Goal: Task Accomplishment & Management: Manage account settings

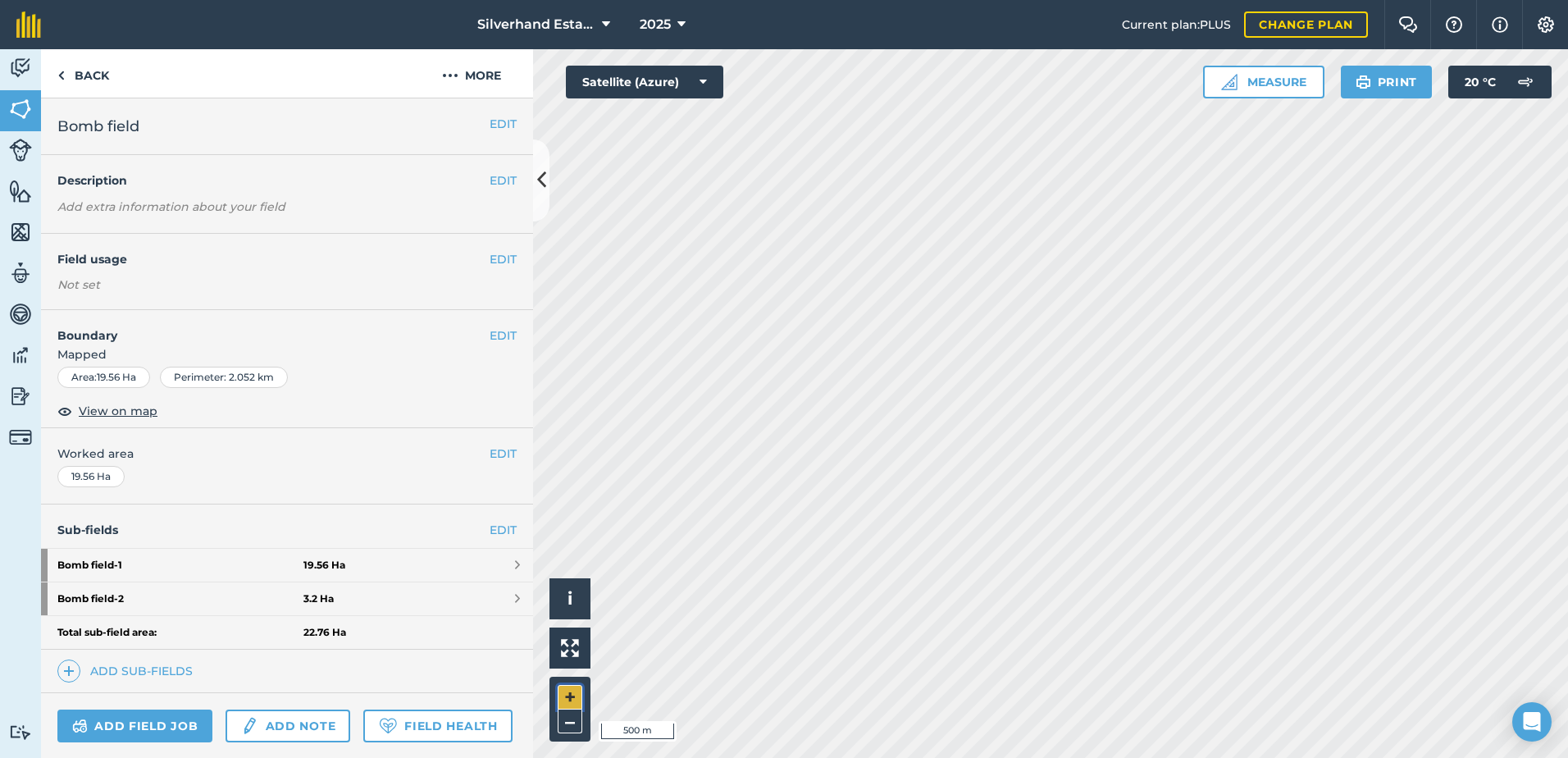
click at [564, 695] on button "+" at bounding box center [570, 697] width 25 height 25
click at [565, 699] on button "+" at bounding box center [570, 697] width 25 height 25
click at [566, 694] on button "+" at bounding box center [570, 697] width 25 height 25
click at [456, 720] on div "Activity Fields Livestock Features Maps Team Vehicles Data Reporting Billing Tu…" at bounding box center [784, 404] width 1568 height 709
click at [1082, 16] on div "Silverhand Estate 2025 Current plan : PLUS Change plan Farm Chat Help Info Sett…" at bounding box center [784, 379] width 1568 height 758
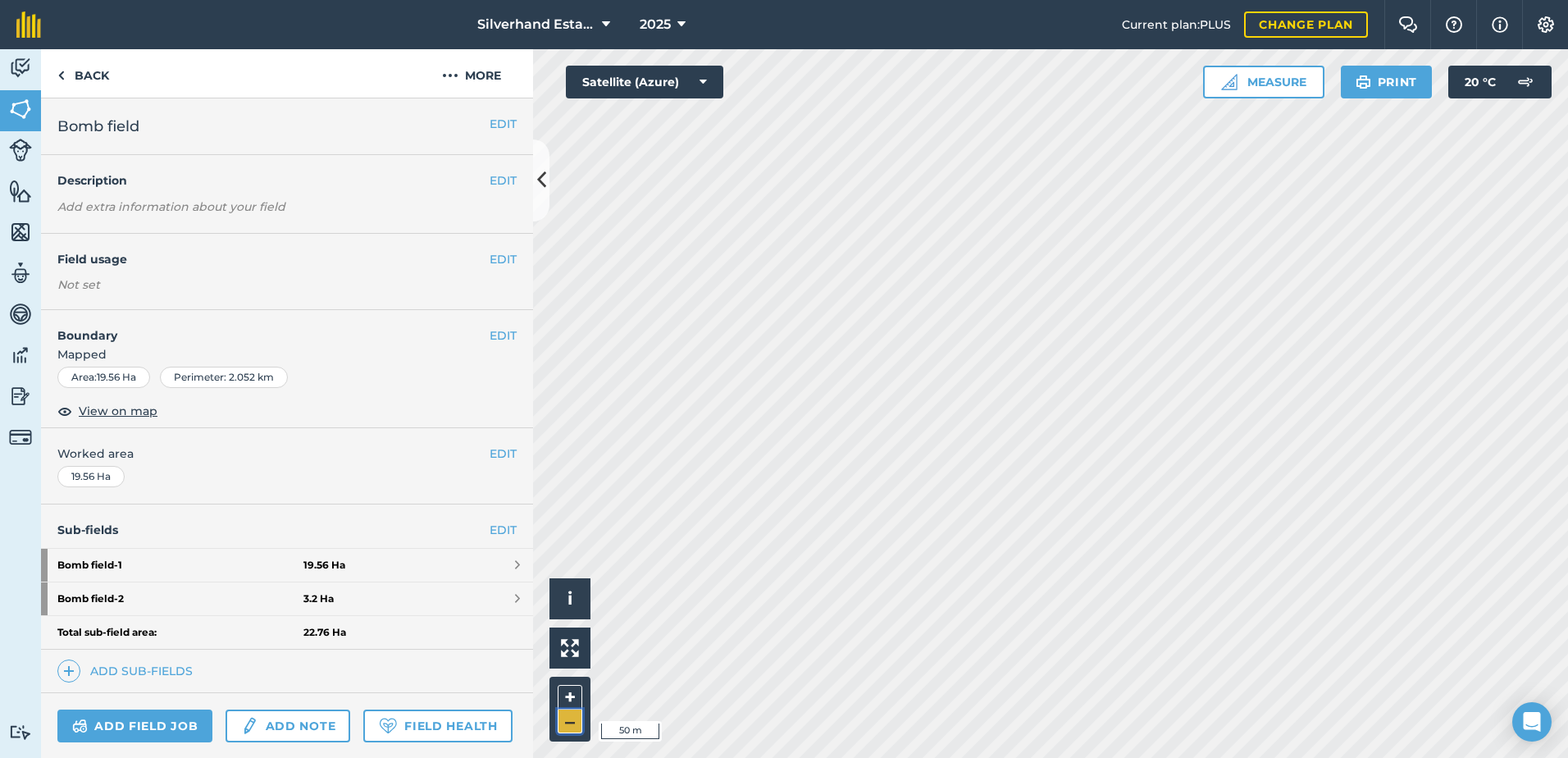
click at [571, 720] on button "–" at bounding box center [570, 721] width 25 height 24
click at [1300, 757] on html "Silverhand Estate 2025 Current plan : PLUS Change plan Farm Chat Help Info Sett…" at bounding box center [784, 379] width 1568 height 758
click at [566, 724] on button "–" at bounding box center [570, 721] width 25 height 24
click at [566, 693] on button "+" at bounding box center [570, 697] width 25 height 25
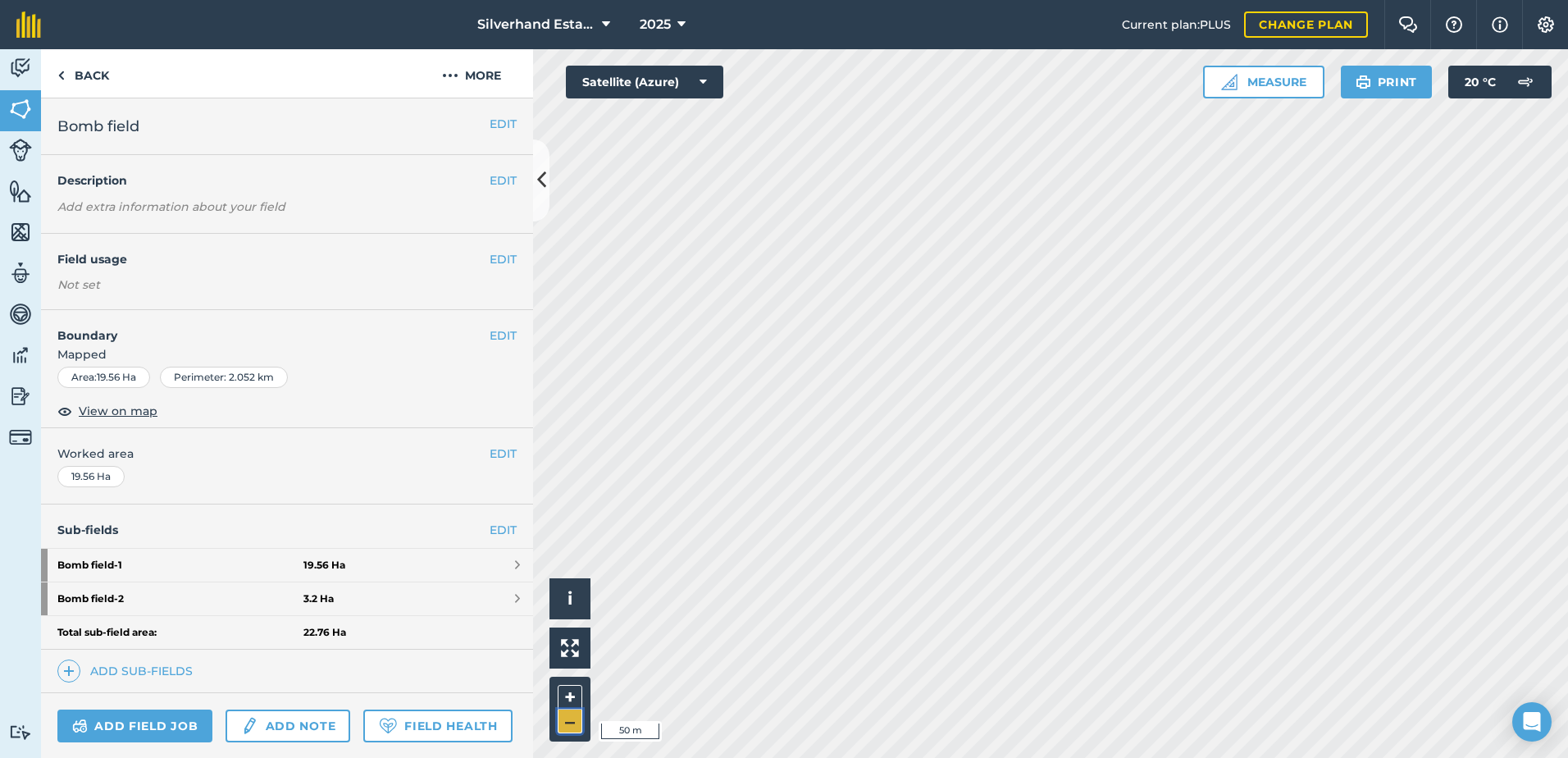
click at [571, 721] on button "–" at bounding box center [570, 721] width 25 height 24
click at [571, 697] on button "+" at bounding box center [570, 697] width 25 height 25
click at [576, 725] on button "–" at bounding box center [570, 721] width 25 height 24
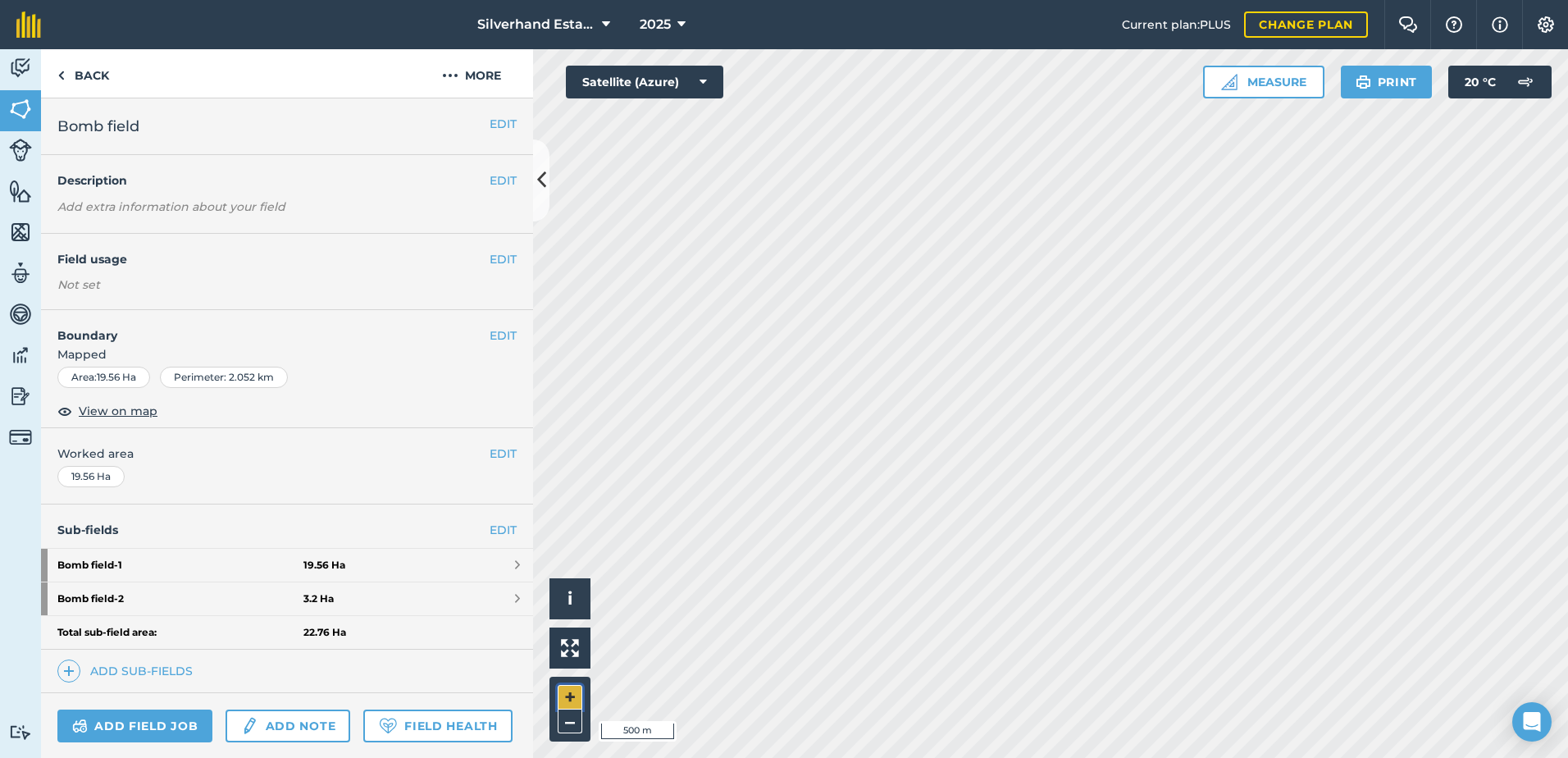
click at [569, 697] on button "+" at bounding box center [570, 697] width 25 height 25
click at [566, 693] on button "+" at bounding box center [570, 697] width 25 height 25
click at [569, 693] on button "+" at bounding box center [570, 697] width 25 height 25
click at [572, 694] on button "+" at bounding box center [570, 697] width 25 height 25
click at [569, 719] on button "–" at bounding box center [570, 721] width 25 height 24
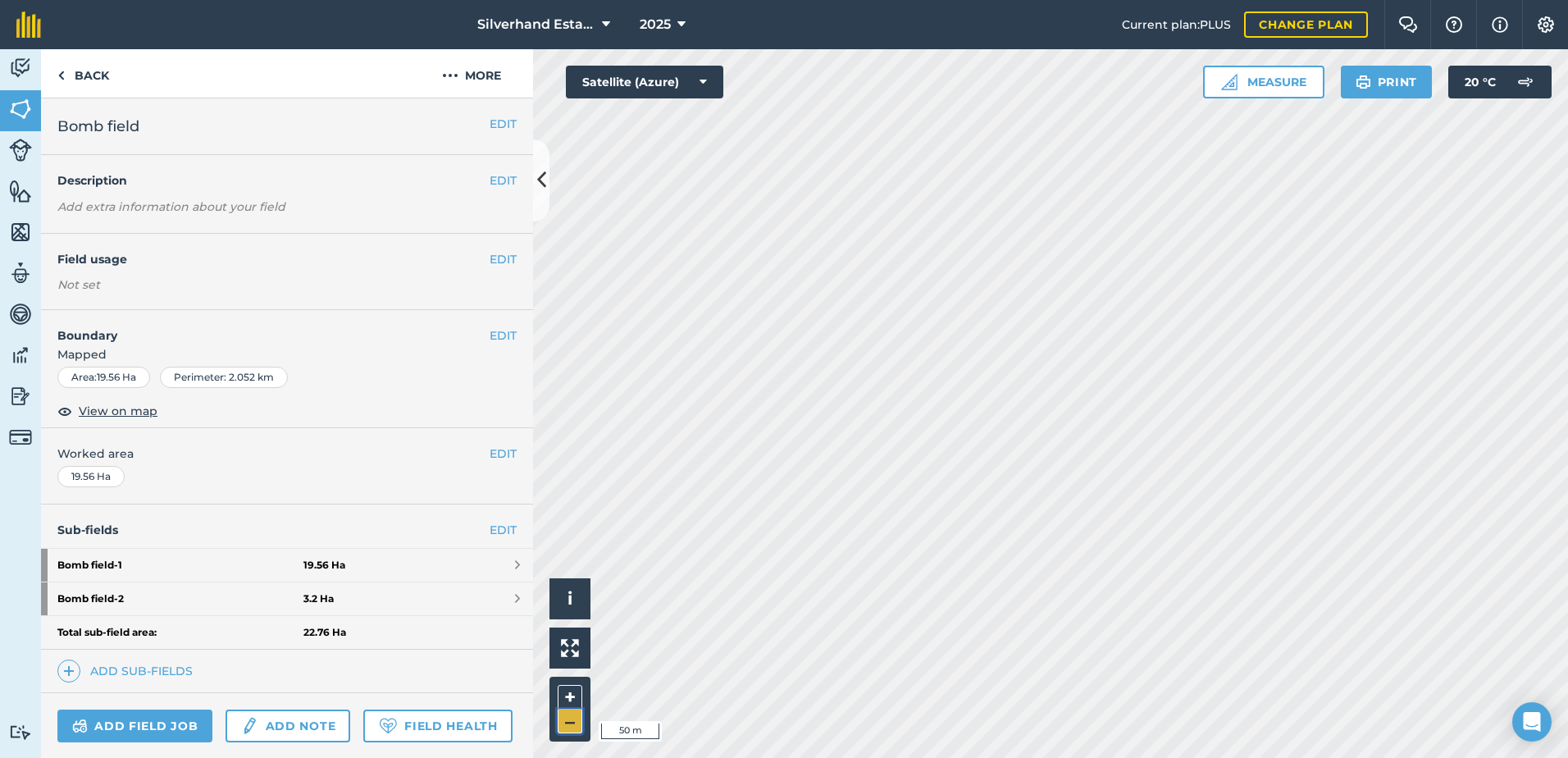
click at [565, 720] on button "–" at bounding box center [570, 721] width 25 height 24
click at [1056, 757] on html "Silverhand Estate 2025 Current plan : PLUS Change plan Farm Chat Help Info Sett…" at bounding box center [784, 379] width 1568 height 758
click at [567, 719] on button "–" at bounding box center [570, 721] width 25 height 24
click at [572, 722] on button "–" at bounding box center [570, 721] width 25 height 24
